Goal: Find specific page/section: Find specific page/section

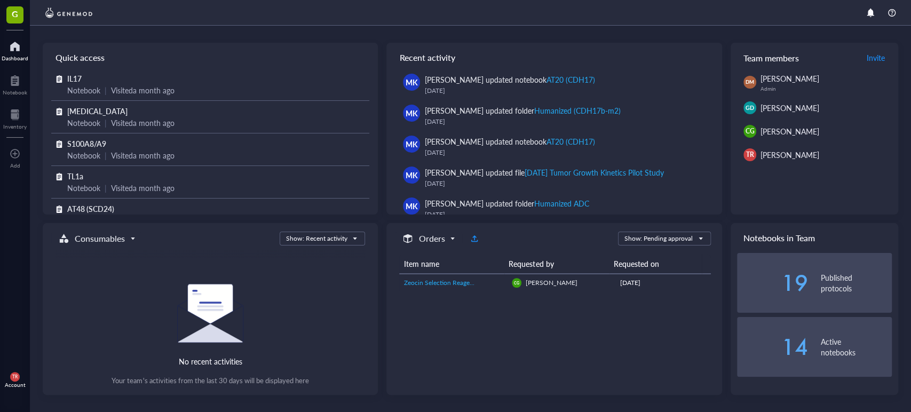
scroll to position [787, 0]
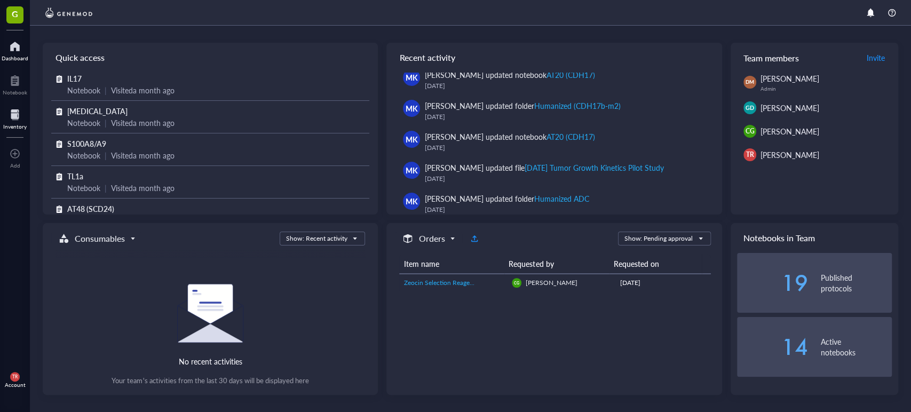
click at [19, 117] on div at bounding box center [14, 114] width 23 height 17
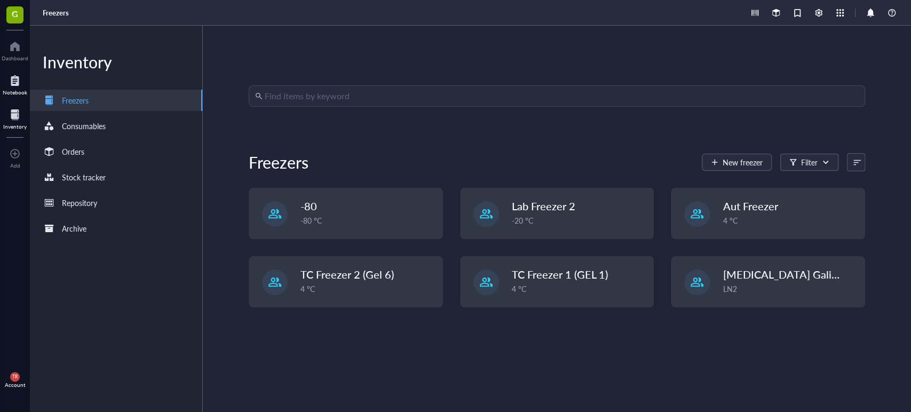
click at [11, 76] on div at bounding box center [15, 80] width 25 height 17
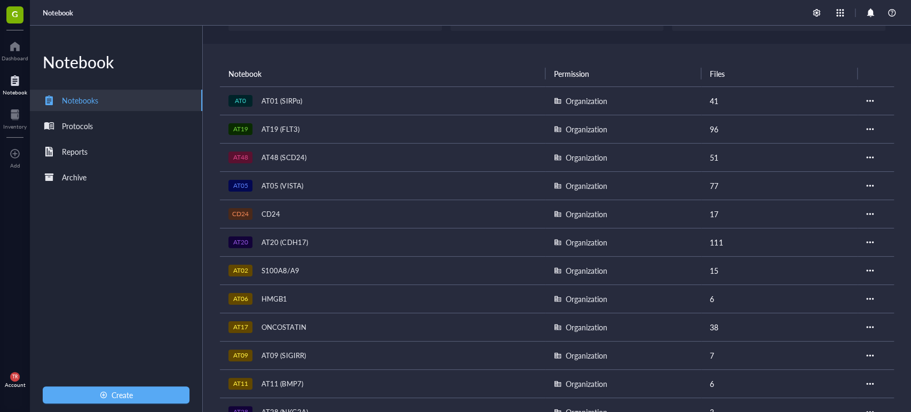
scroll to position [79, 0]
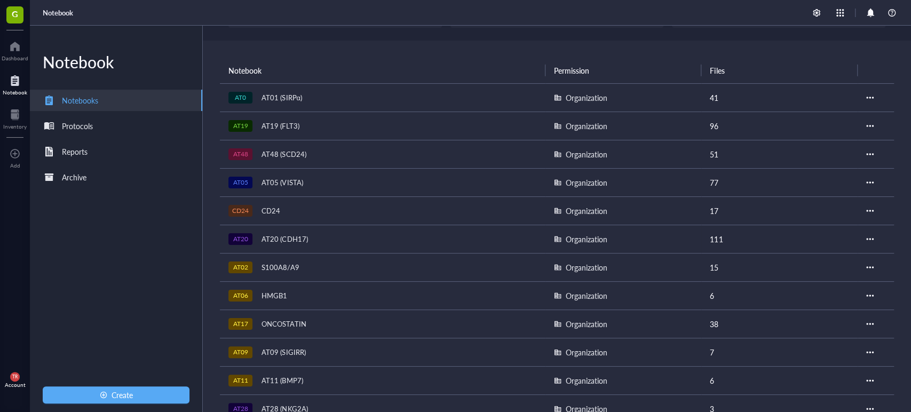
click at [296, 236] on div "AT20 (CDH17)" at bounding box center [285, 239] width 56 height 15
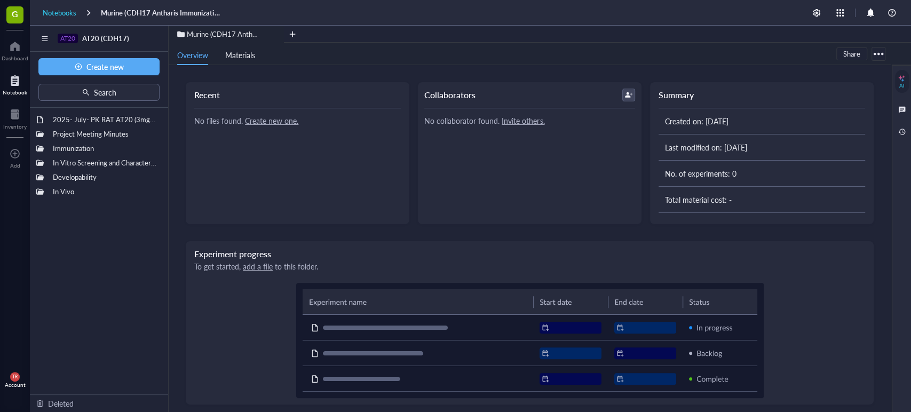
click at [50, 12] on div "Notebooks" at bounding box center [60, 13] width 34 height 10
